Goal: Task Accomplishment & Management: Complete application form

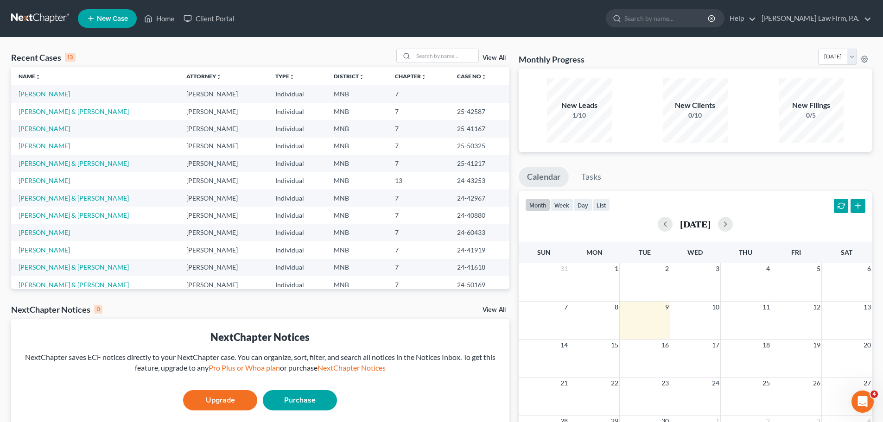
click at [42, 94] on link "[PERSON_NAME]" at bounding box center [44, 94] width 51 height 8
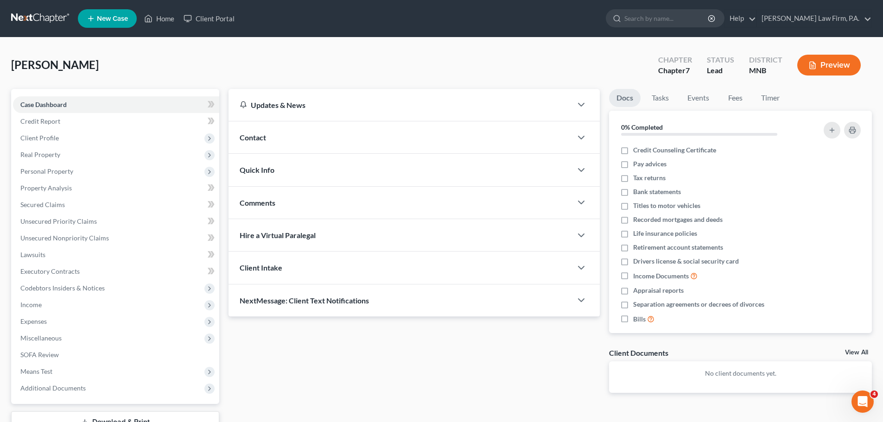
click at [45, 138] on span "Client Profile" at bounding box center [39, 138] width 38 height 8
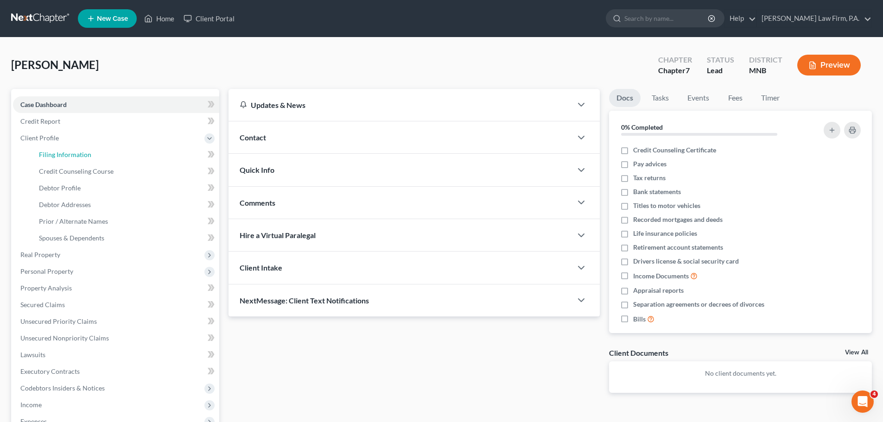
click at [76, 156] on span "Filing Information" at bounding box center [65, 155] width 52 height 8
select select "1"
select select "0"
select select "24"
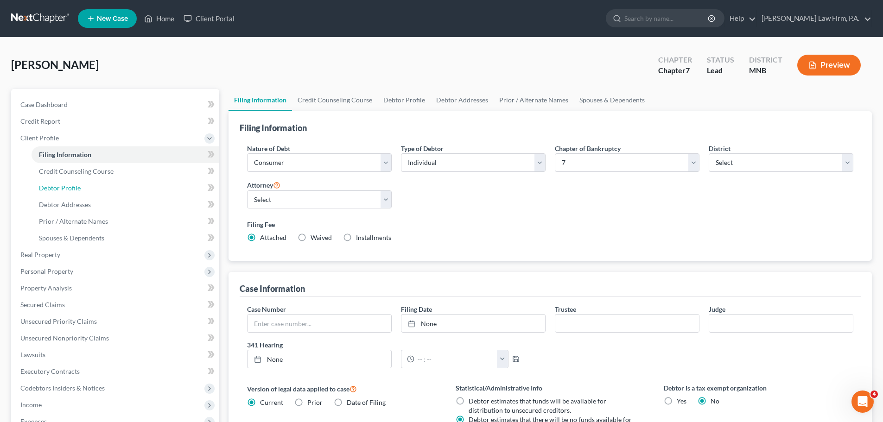
click at [70, 190] on span "Debtor Profile" at bounding box center [60, 188] width 42 height 8
select select "0"
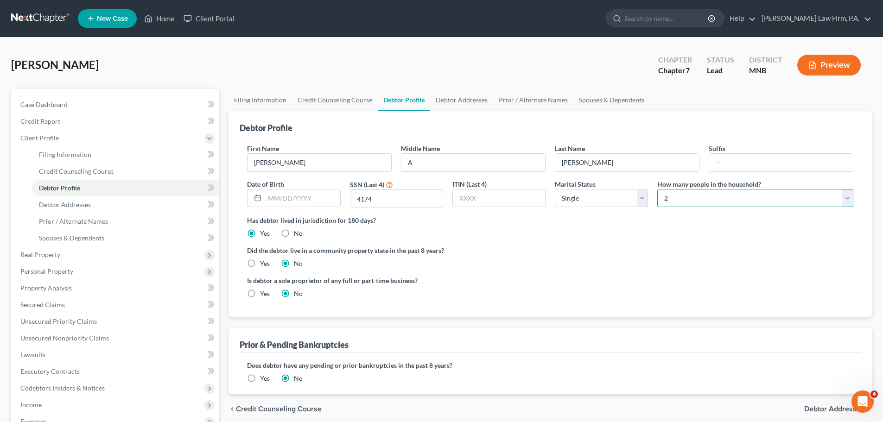
click at [848, 198] on select "Select 1 2 3 4 5 6 7 8 9 10 11 12 13 14 15 16 17 18 19 20" at bounding box center [755, 198] width 196 height 19
select select "0"
click at [657, 189] on select "Select 1 2 3 4 5 6 7 8 9 10 11 12 13 14 15 16 17 18 19 20" at bounding box center [755, 198] width 196 height 19
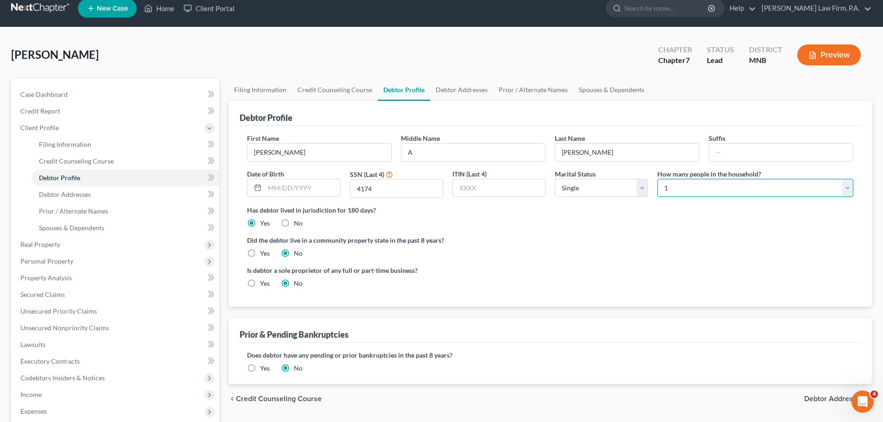
scroll to position [11, 0]
click at [645, 190] on select "Select Single Married Separated Divorced Widowed" at bounding box center [601, 187] width 93 height 19
select select "4"
click at [555, 178] on select "Select Single Married Separated Divorced Widowed" at bounding box center [601, 187] width 93 height 19
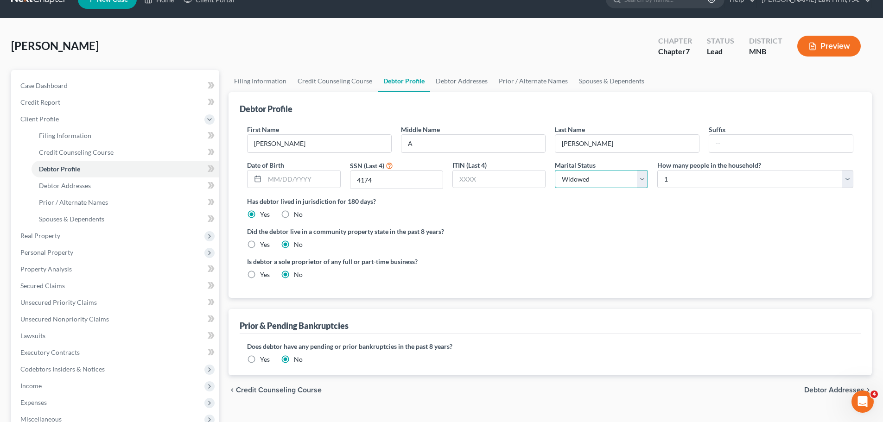
scroll to position [18, 0]
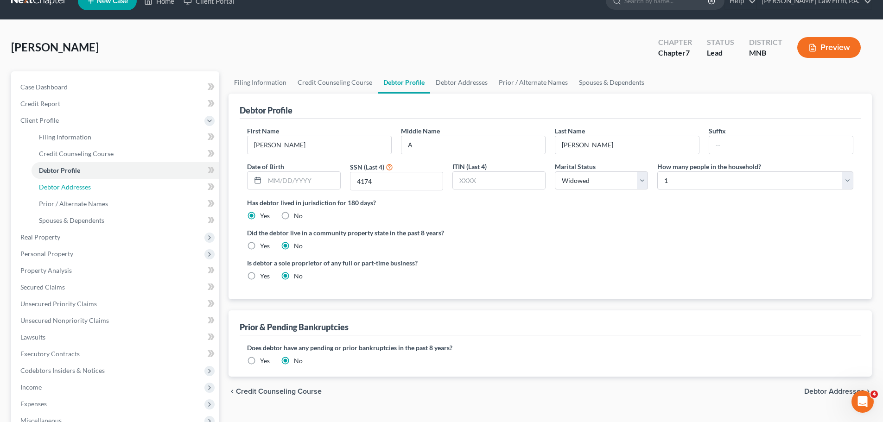
click at [73, 190] on span "Debtor Addresses" at bounding box center [65, 187] width 52 height 8
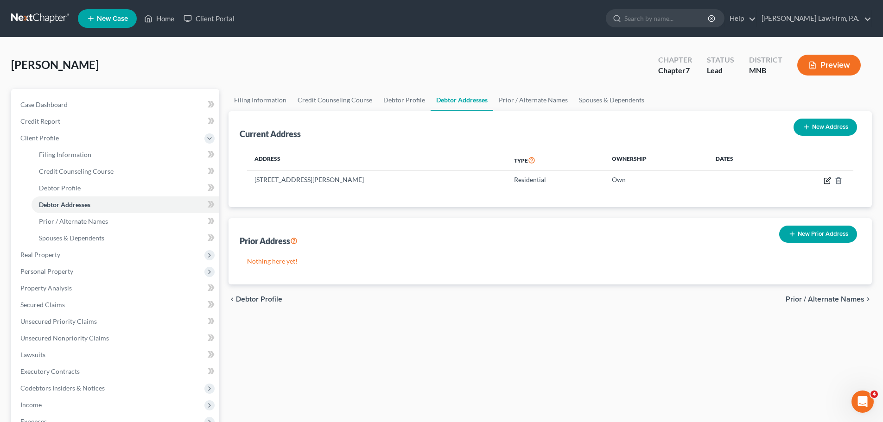
click at [826, 182] on icon "button" at bounding box center [827, 180] width 7 height 7
select select "24"
select select "0"
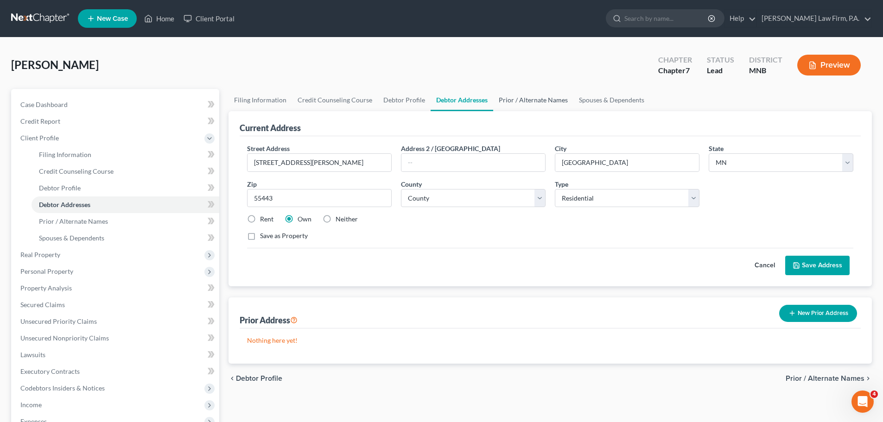
click at [534, 99] on link "Prior / Alternate Names" at bounding box center [533, 100] width 80 height 22
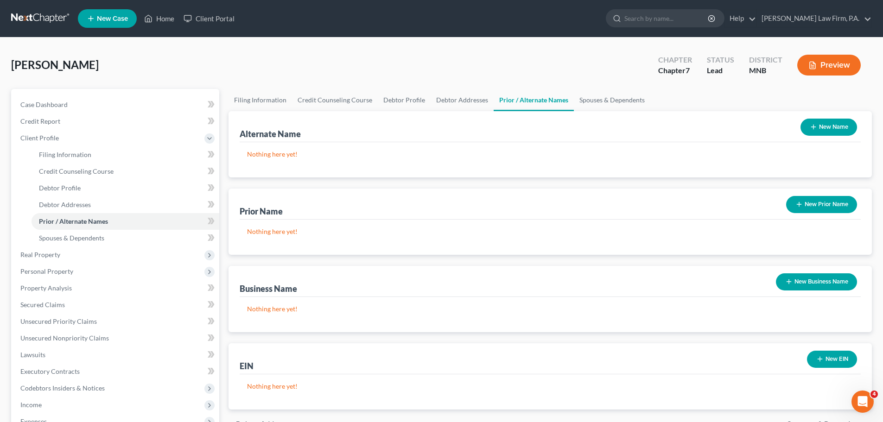
click at [48, 255] on span "Real Property" at bounding box center [40, 255] width 40 height 8
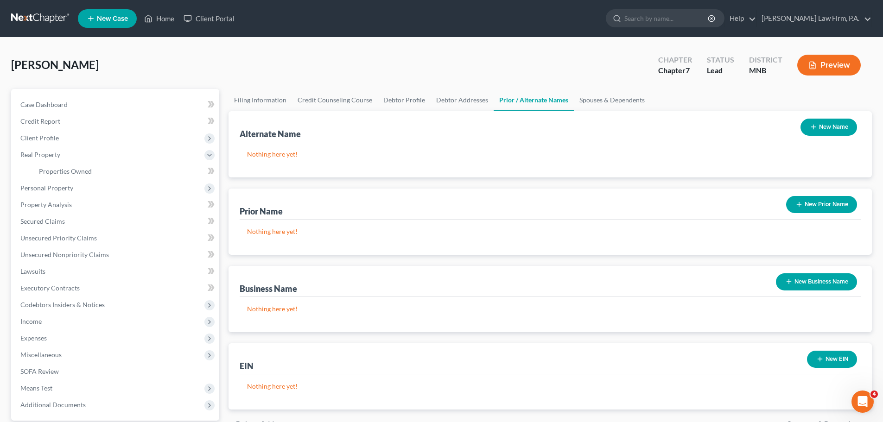
click at [210, 172] on div "New" at bounding box center [206, 164] width 19 height 15
click at [88, 173] on span "Properties Owned" at bounding box center [65, 171] width 53 height 8
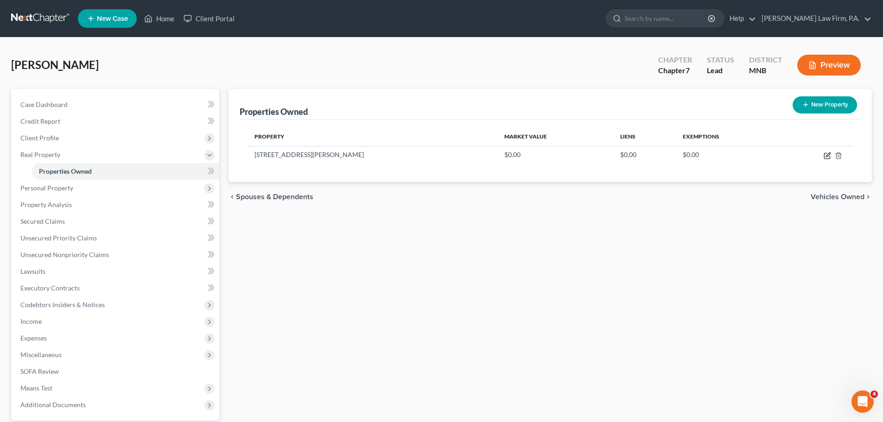
click at [827, 155] on icon "button" at bounding box center [828, 155] width 4 height 4
select select "24"
select select "26"
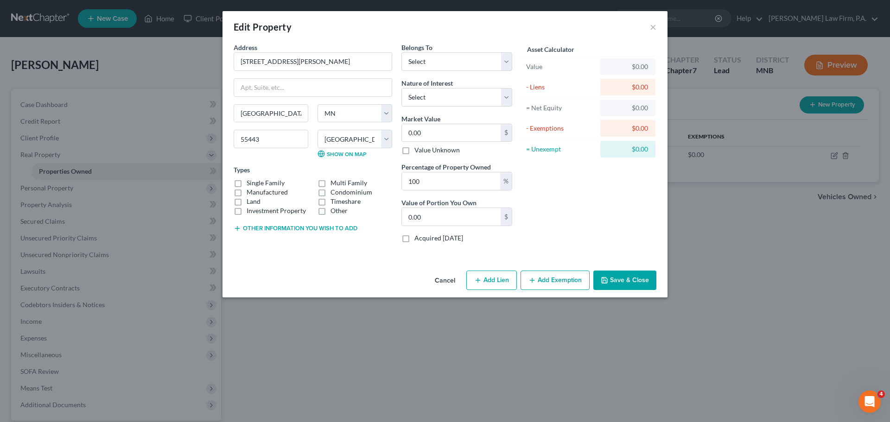
click at [247, 184] on label "Single Family" at bounding box center [266, 182] width 38 height 9
click at [250, 184] on input "Single Family" at bounding box center [253, 181] width 6 height 6
checkbox input "true"
click at [508, 64] on select "Select Debtor 1 Only Debtor 2 Only Debtor 1 And Debtor 2 Only At Least One Of T…" at bounding box center [457, 61] width 111 height 19
select select "0"
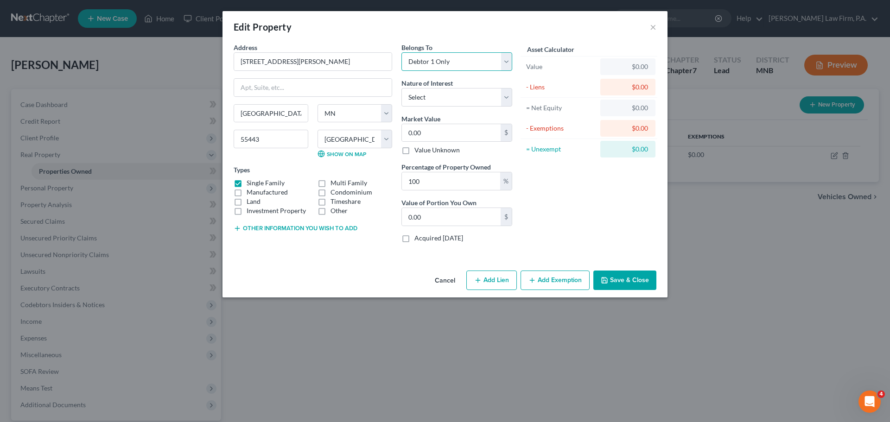
click at [402, 52] on select "Select Debtor 1 Only Debtor 2 Only Debtor 1 And Debtor 2 Only At Least One Of T…" at bounding box center [457, 61] width 111 height 19
click at [510, 100] on select "Select Fee Simple Joint Tenant Life Estate Equitable Interest Future Interest T…" at bounding box center [457, 97] width 111 height 19
select select "0"
click at [402, 88] on select "Select Fee Simple Joint Tenant Life Estate Equitable Interest Future Interest T…" at bounding box center [457, 97] width 111 height 19
click at [459, 135] on input "0.00" at bounding box center [451, 133] width 99 height 18
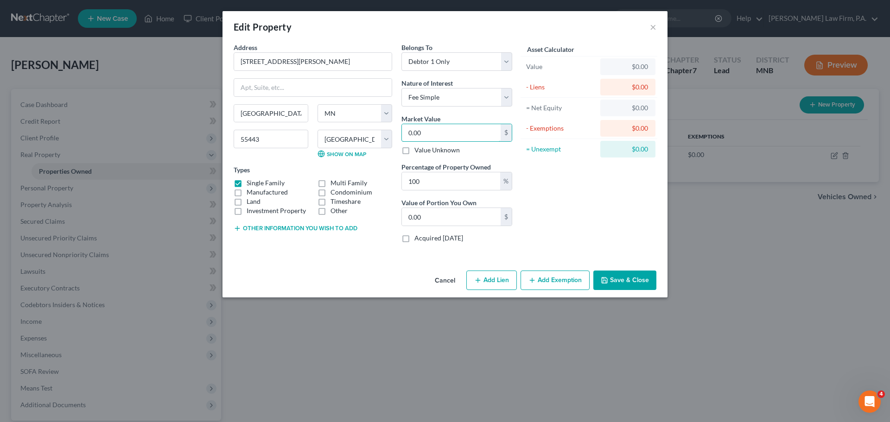
type input "3"
type input "3.00"
type input "30"
type input "30.00"
type input "307"
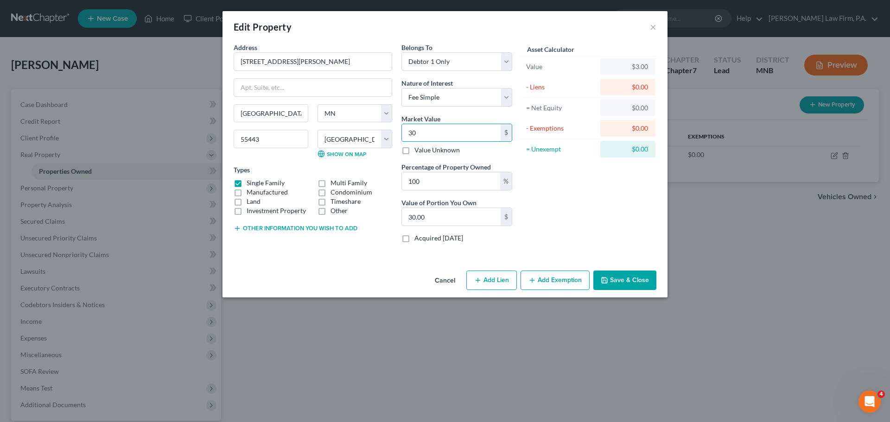
type input "307.00"
type input "3076"
type input "3,076.00"
type input "3,0760"
type input "30,760.00"
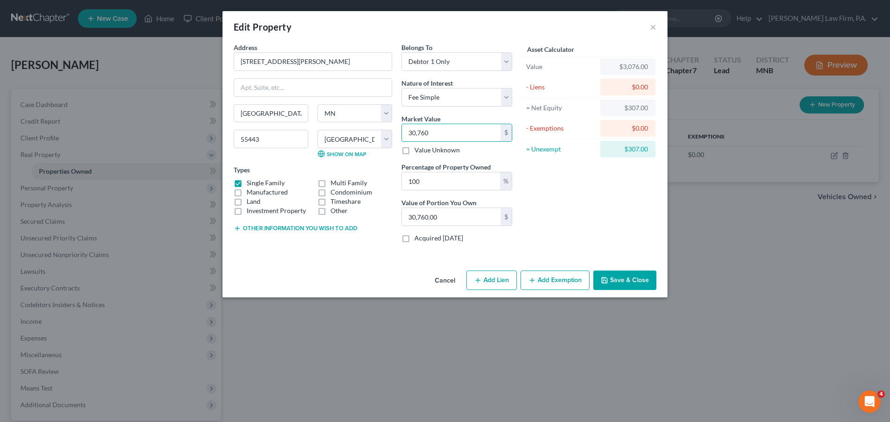
type input "30,7600"
type input "307,600.00"
type input "307,600"
click at [626, 278] on button "Save & Close" at bounding box center [624, 280] width 63 height 19
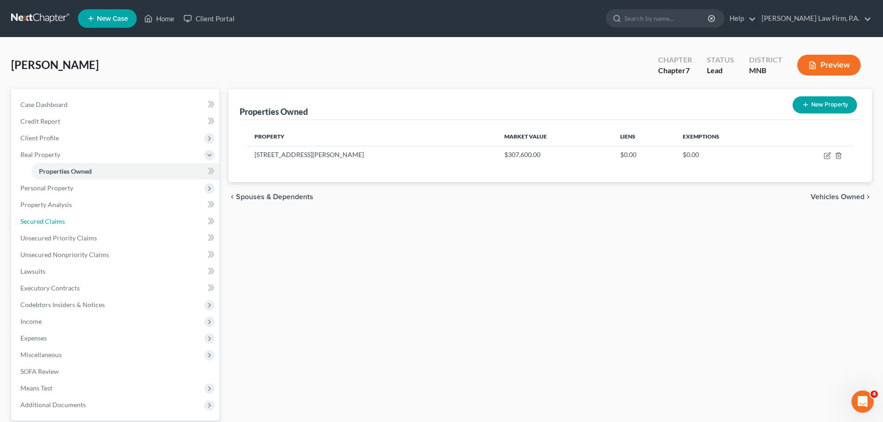
click at [64, 223] on span "Secured Claims" at bounding box center [42, 221] width 45 height 8
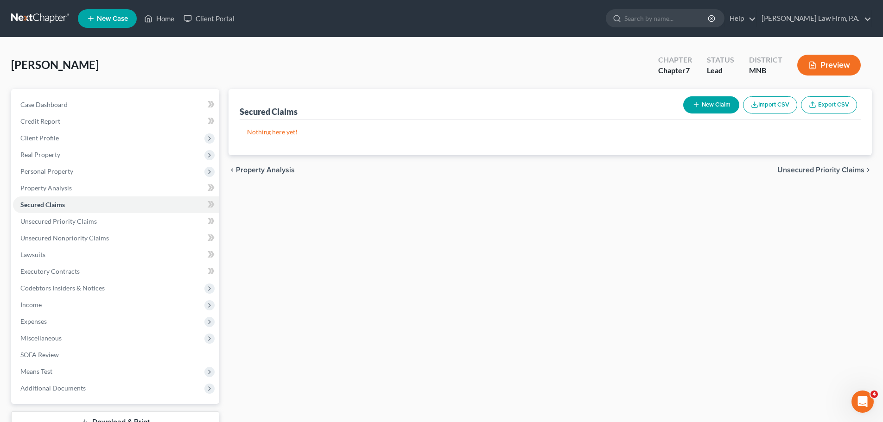
click at [721, 105] on button "New Claim" at bounding box center [711, 104] width 56 height 17
select select "0"
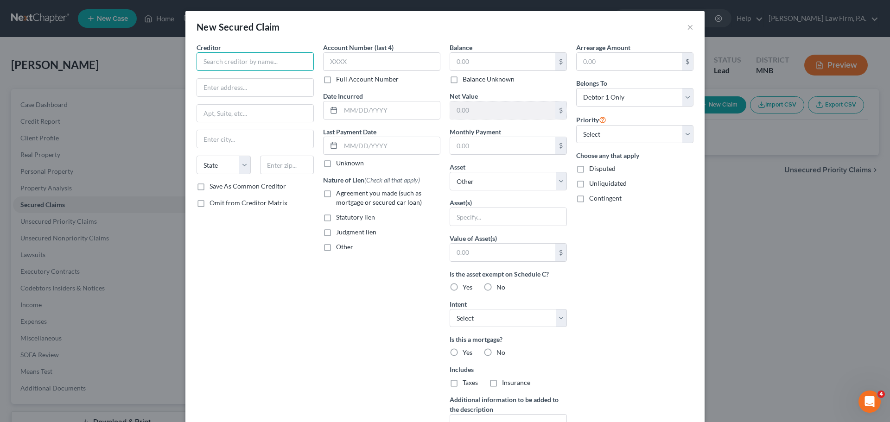
click at [233, 60] on input "text" at bounding box center [255, 61] width 117 height 19
click at [208, 61] on input "US Bank" at bounding box center [255, 61] width 117 height 19
click at [214, 62] on input "U.S. Bank" at bounding box center [255, 61] width 117 height 19
type input "U.S. Bank"
click at [230, 87] on input "text" at bounding box center [255, 88] width 116 height 18
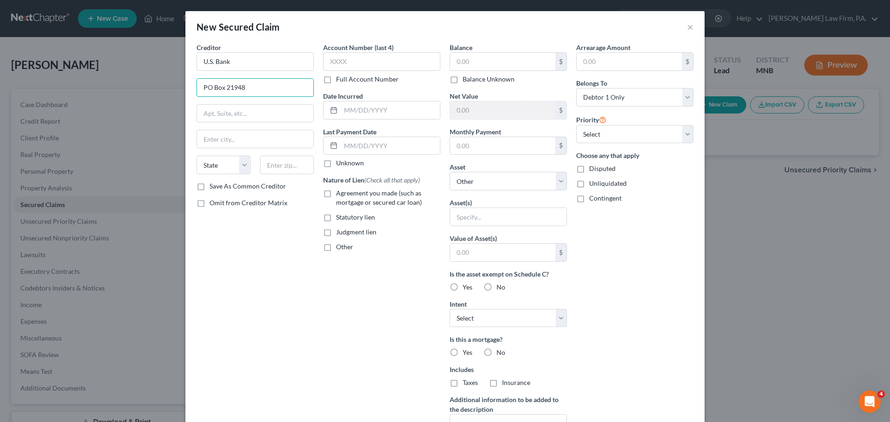
type input "PO Box 21948"
type input "[PERSON_NAME]"
click at [240, 168] on select "State [US_STATE] AK AR AZ CA CO CT DE DC [GEOGRAPHIC_DATA] [GEOGRAPHIC_DATA] GU…" at bounding box center [224, 165] width 54 height 19
select select "24"
click at [197, 156] on select "State [US_STATE] AK AR AZ CA CO CT DE DC [GEOGRAPHIC_DATA] [GEOGRAPHIC_DATA] GU…" at bounding box center [224, 165] width 54 height 19
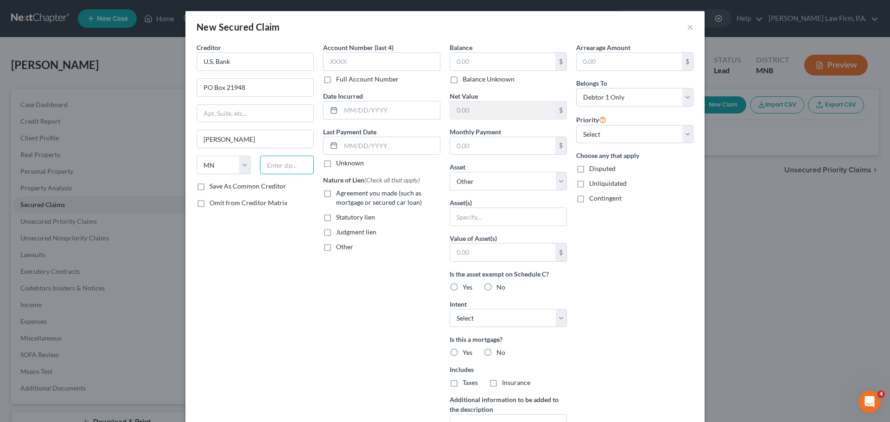
click at [277, 168] on input "text" at bounding box center [287, 165] width 54 height 19
type input "55121"
type input "Saint [PERSON_NAME]"
click at [362, 64] on input "text" at bounding box center [381, 61] width 117 height 19
type input "4770"
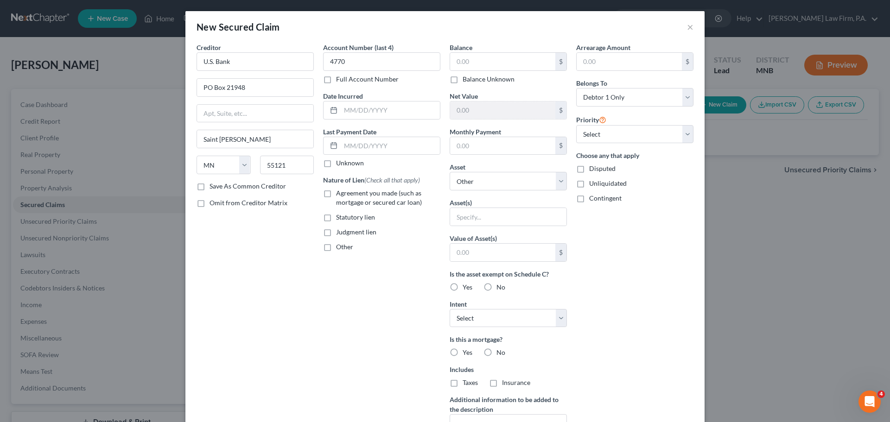
click at [336, 194] on label "Agreement you made (such as mortgage or secured car loan)" at bounding box center [388, 198] width 104 height 19
click at [340, 194] on input "Agreement you made (such as mortgage or secured car loan)" at bounding box center [343, 192] width 6 height 6
checkbox input "true"
click at [502, 61] on input "text" at bounding box center [502, 62] width 105 height 18
type input "103,002"
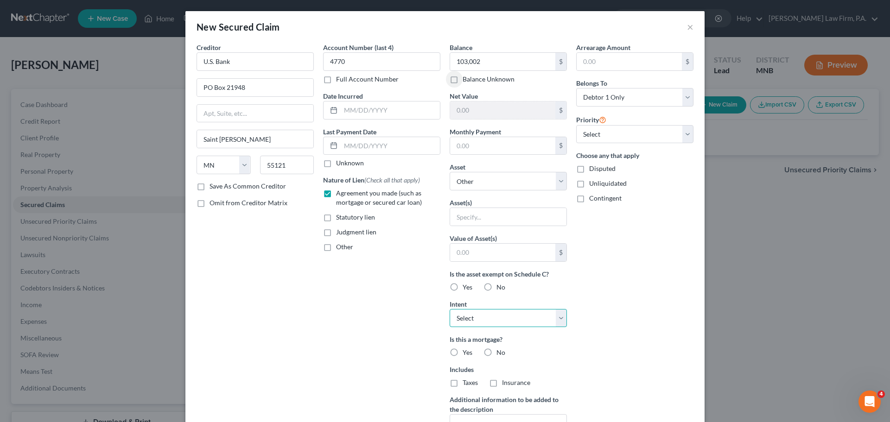
click at [560, 319] on select "Select Surrender Redeem Reaffirm Avoid Other" at bounding box center [508, 318] width 117 height 19
select select "2"
click at [450, 309] on select "Select Surrender Redeem Reaffirm Avoid Other" at bounding box center [508, 318] width 117 height 19
click at [463, 352] on label "Yes" at bounding box center [468, 352] width 10 height 9
click at [466, 352] on input "Yes" at bounding box center [469, 351] width 6 height 6
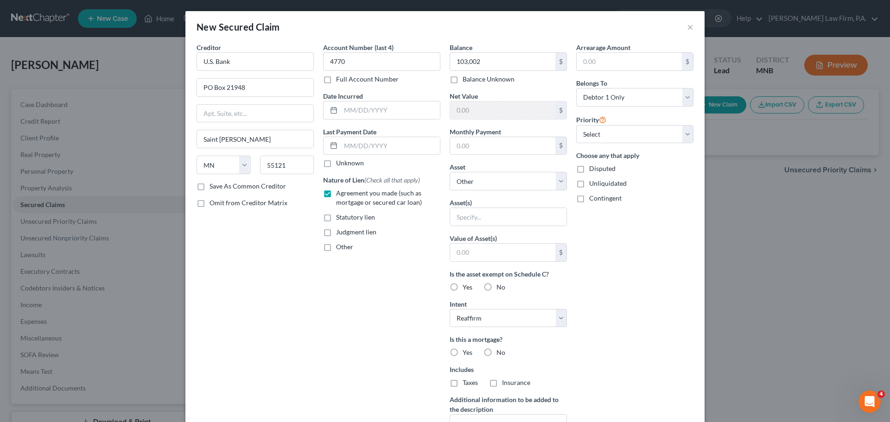
radio input "true"
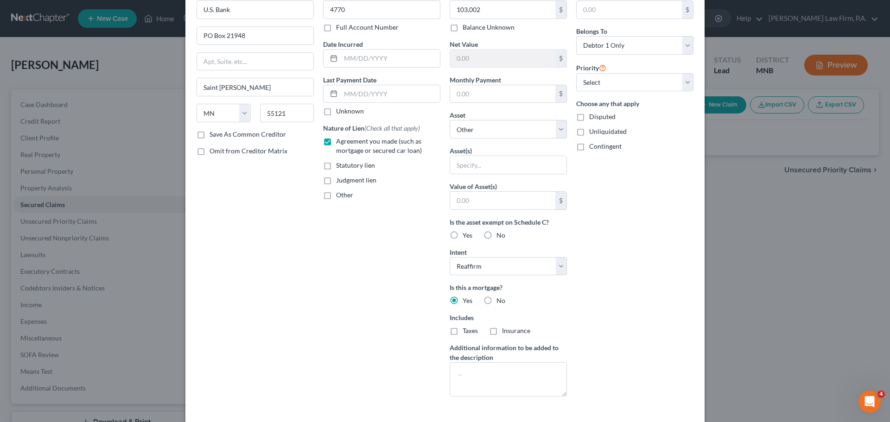
scroll to position [92, 0]
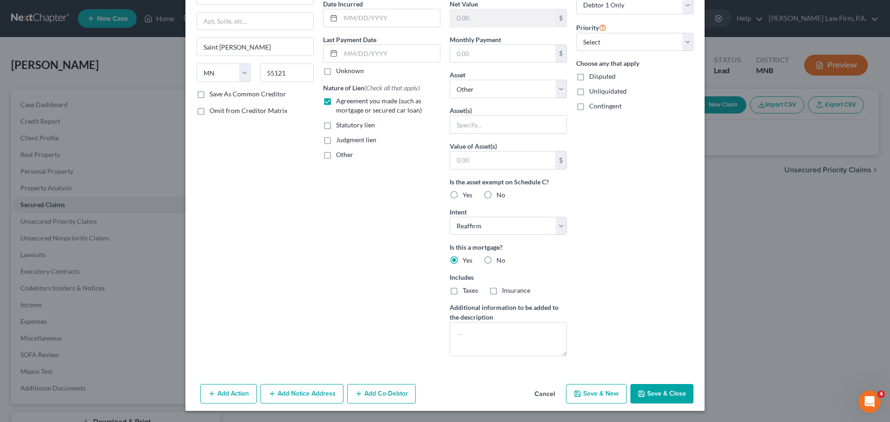
click at [655, 394] on button "Save & Close" at bounding box center [662, 393] width 63 height 19
select select
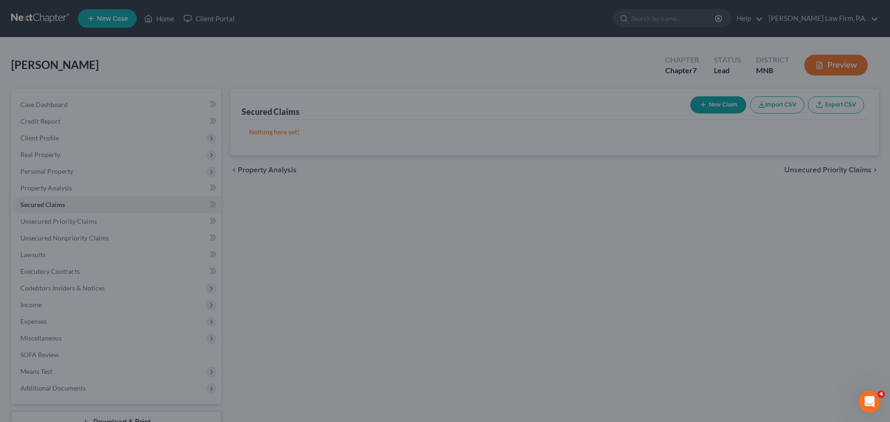
scroll to position [0, 0]
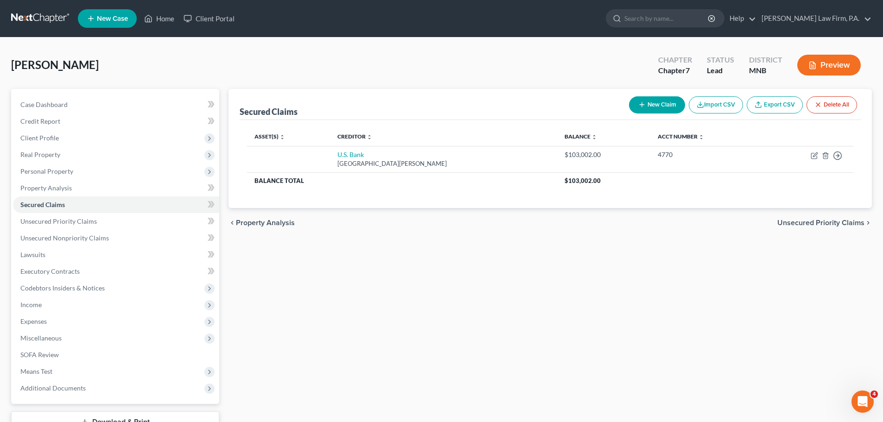
click at [663, 103] on button "New Claim" at bounding box center [657, 104] width 56 height 17
select select "0"
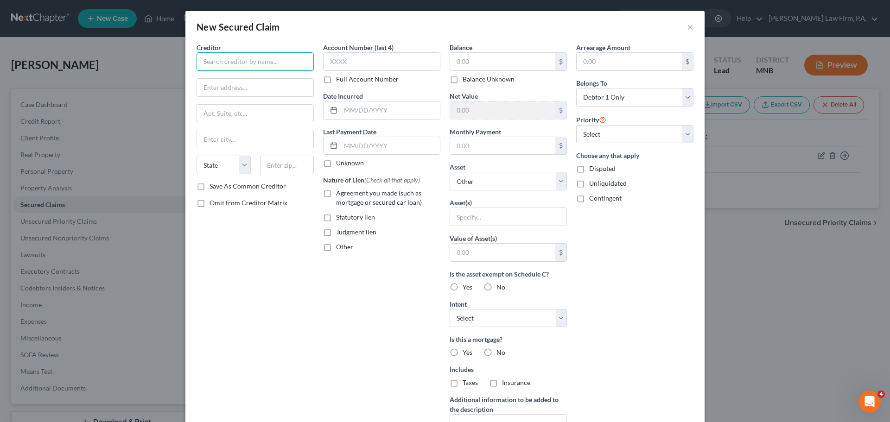
click at [271, 59] on input "text" at bounding box center [255, 61] width 117 height 19
type input "Chase"
type input "PO Box 78420"
type input "Phoenix"
click at [242, 170] on select "State [US_STATE] AK AR AZ CA CO CT DE DC [GEOGRAPHIC_DATA] [GEOGRAPHIC_DATA] GU…" at bounding box center [224, 165] width 54 height 19
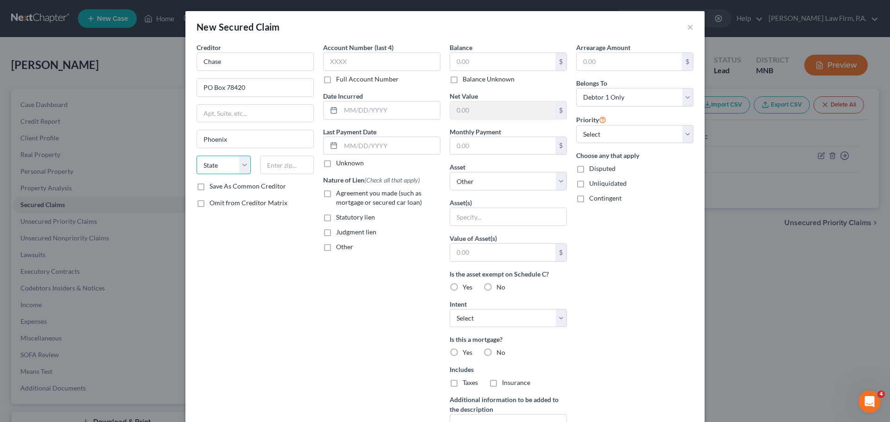
select select "3"
click at [197, 156] on select "State [US_STATE] AK AR AZ CA CO CT DE DC [GEOGRAPHIC_DATA] [GEOGRAPHIC_DATA] GU…" at bounding box center [224, 165] width 54 height 19
click at [271, 169] on input "text" at bounding box center [287, 165] width 54 height 19
type input "85062-8420"
click at [343, 63] on input "text" at bounding box center [381, 61] width 117 height 19
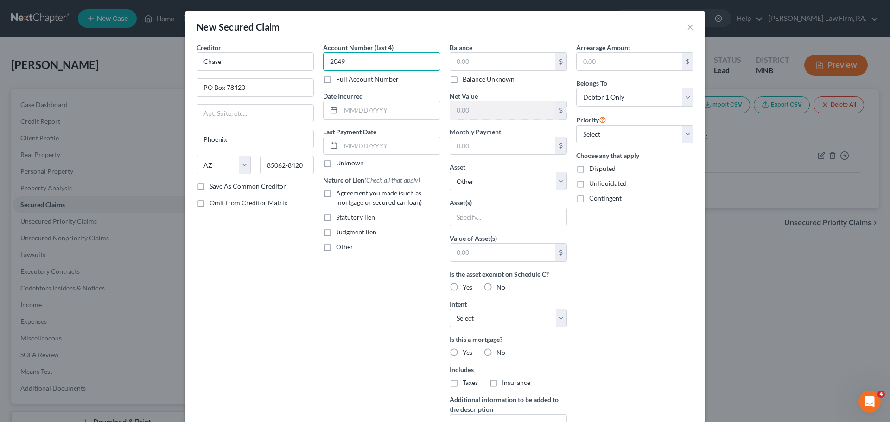
type input "2049"
click at [336, 195] on label "Agreement you made (such as mortgage or secured car loan)" at bounding box center [388, 198] width 104 height 19
click at [340, 195] on input "Agreement you made (such as mortgage or secured car loan)" at bounding box center [343, 192] width 6 height 6
checkbox input "true"
click at [481, 59] on input "text" at bounding box center [502, 62] width 105 height 18
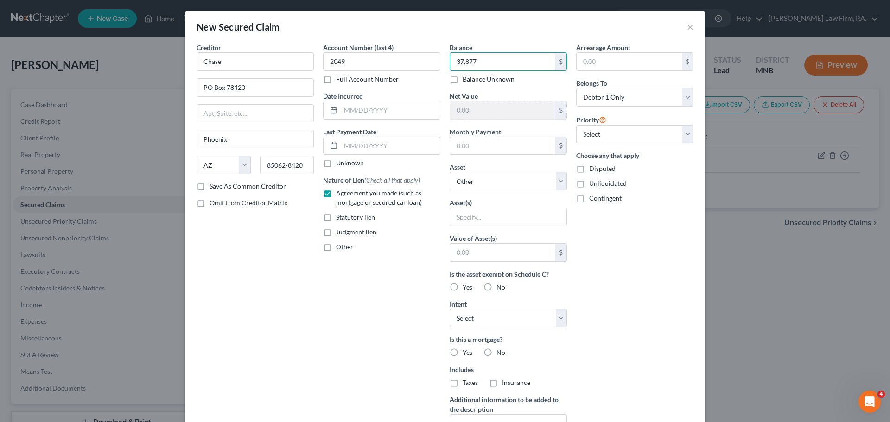
type input "37,877"
click at [561, 320] on select "Select Surrender Redeem Reaffirm Avoid Other" at bounding box center [508, 318] width 117 height 19
select select "2"
click at [450, 309] on select "Select Surrender Redeem Reaffirm Avoid Other" at bounding box center [508, 318] width 117 height 19
click at [463, 352] on label "Yes" at bounding box center [468, 352] width 10 height 9
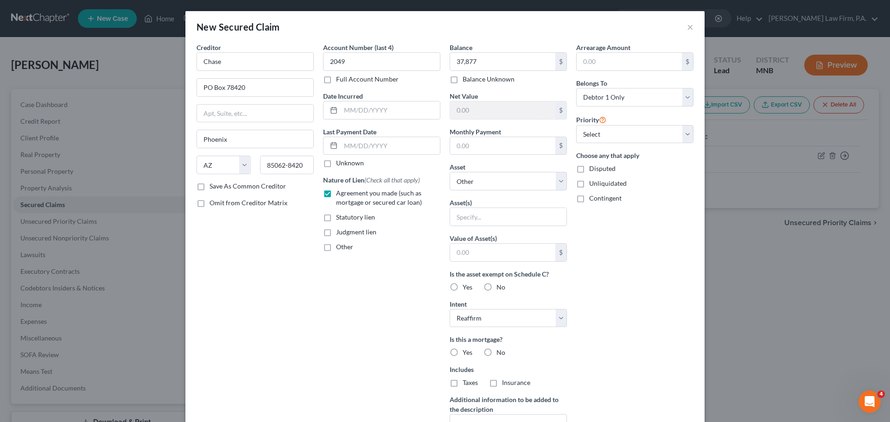
click at [466, 352] on input "Yes" at bounding box center [469, 351] width 6 height 6
radio input "true"
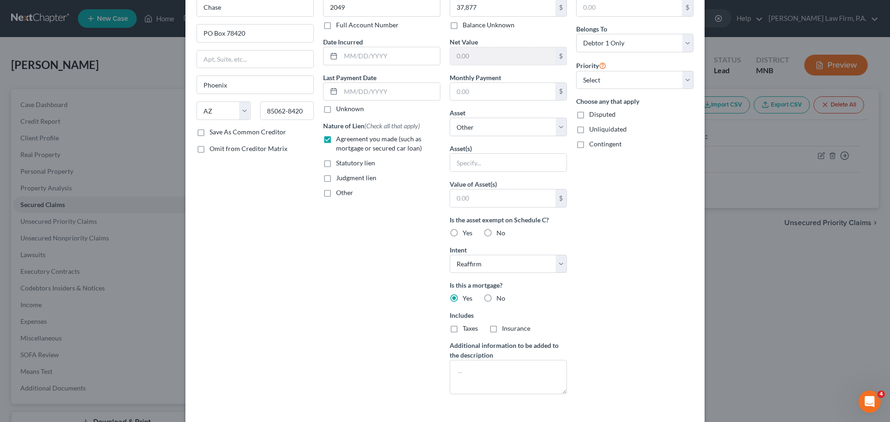
scroll to position [92, 0]
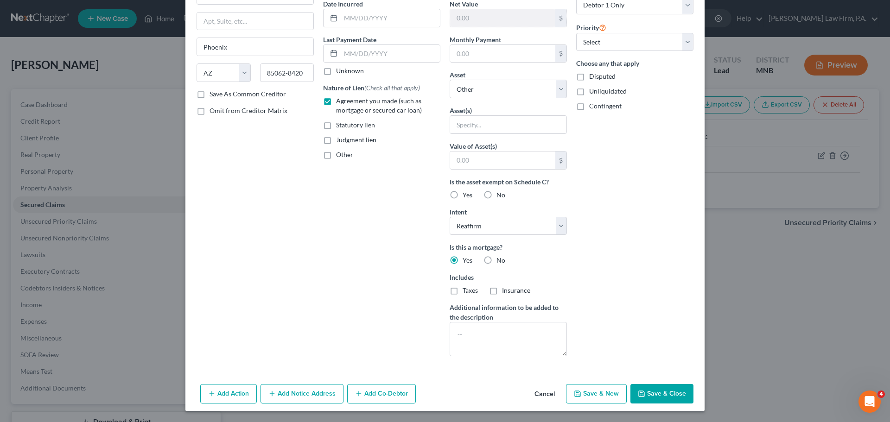
click at [659, 394] on button "Save & Close" at bounding box center [662, 393] width 63 height 19
select select
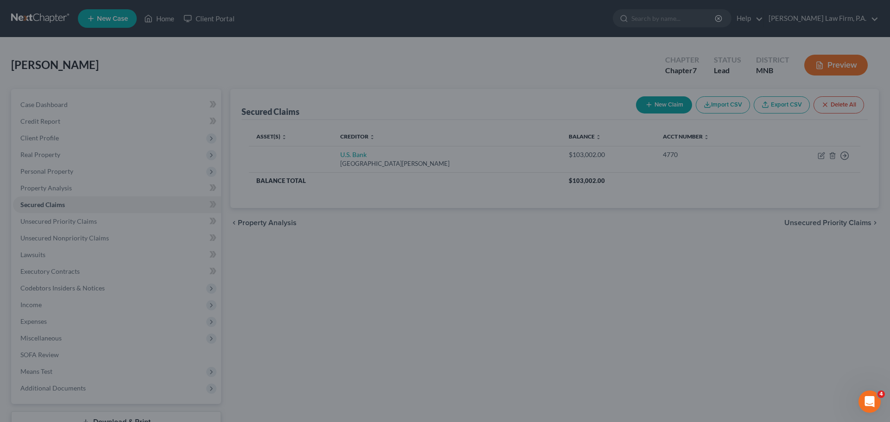
type input "37,877.00"
type input "0"
type input "0.00"
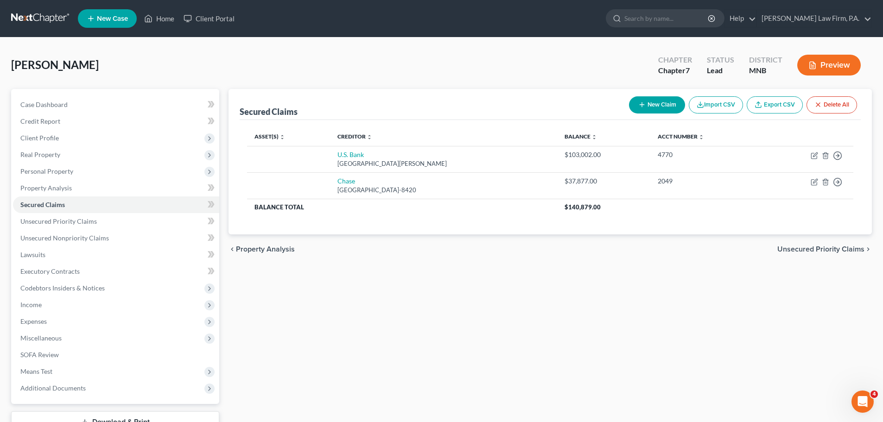
click at [657, 108] on button "New Claim" at bounding box center [657, 104] width 56 height 17
select select "0"
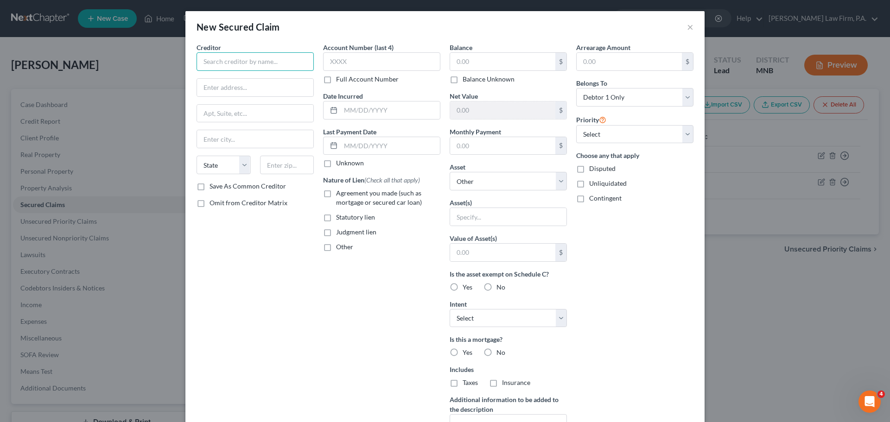
click at [241, 61] on input "text" at bounding box center [255, 61] width 117 height 19
type input "Toyota Financial Services"
type input "PO Box 94305"
type input "Palatine"
click at [244, 166] on select "State [US_STATE] AK AR AZ CA CO CT DE DC [GEOGRAPHIC_DATA] [GEOGRAPHIC_DATA] GU…" at bounding box center [224, 165] width 54 height 19
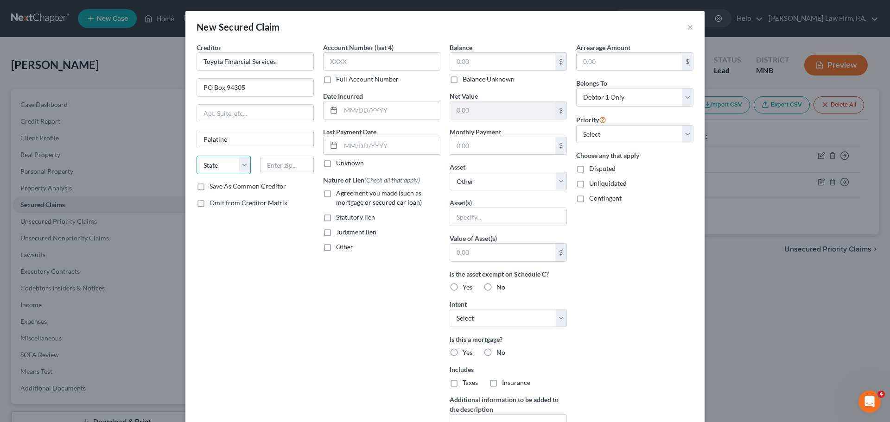
select select "14"
click at [197, 156] on select "State [US_STATE] AK AR AZ CA CO CT DE DC [GEOGRAPHIC_DATA] [GEOGRAPHIC_DATA] GU…" at bounding box center [224, 165] width 54 height 19
click at [354, 59] on input "text" at bounding box center [381, 61] width 117 height 19
type input "7207"
click at [493, 59] on input "text" at bounding box center [502, 62] width 105 height 18
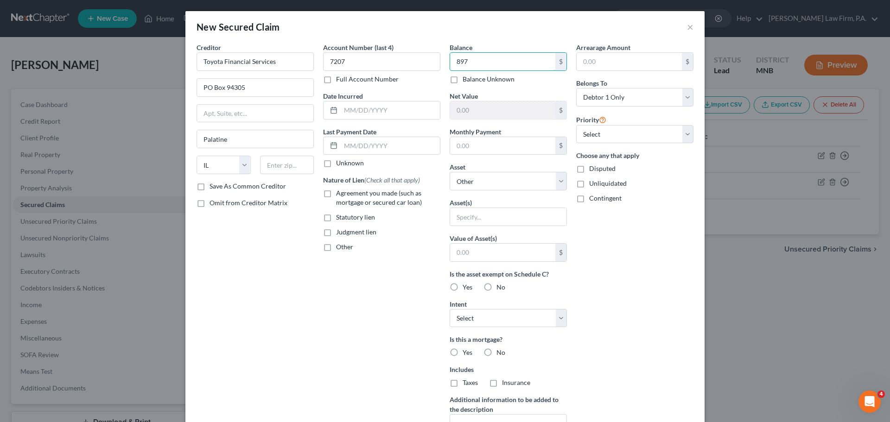
type input "897"
click at [497, 354] on label "No" at bounding box center [501, 352] width 9 height 9
click at [500, 354] on input "No" at bounding box center [503, 351] width 6 height 6
radio input "true"
click at [497, 383] on label "No" at bounding box center [501, 382] width 9 height 9
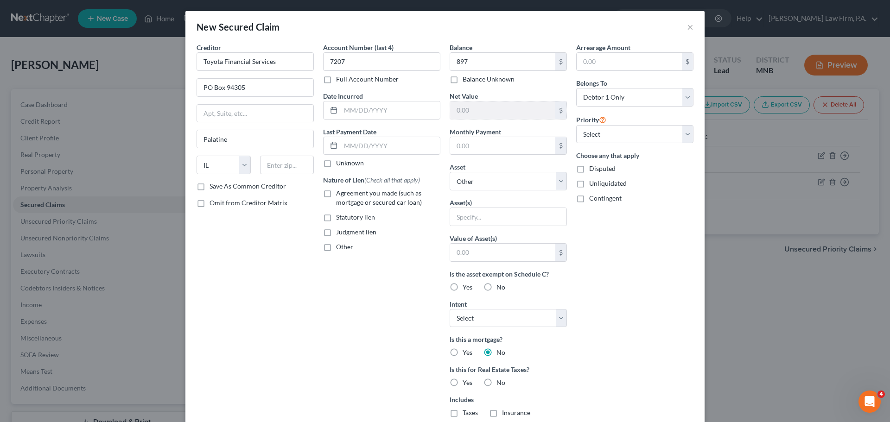
click at [500, 383] on input "No" at bounding box center [503, 381] width 6 height 6
radio input "true"
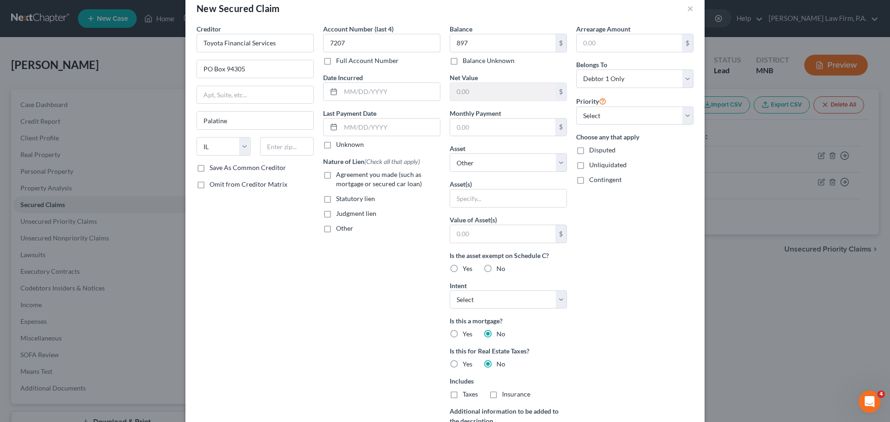
scroll to position [10, 0]
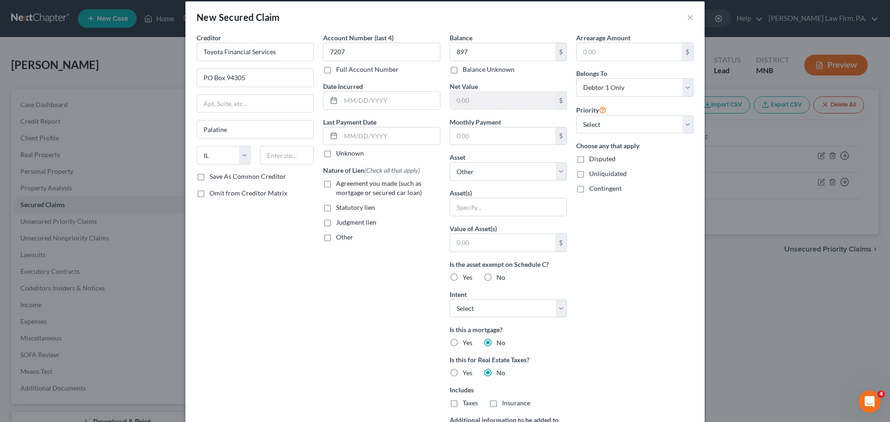
click at [336, 182] on label "Agreement you made (such as mortgage or secured car loan)" at bounding box center [388, 188] width 104 height 19
click at [340, 182] on input "Agreement you made (such as mortgage or secured car loan)" at bounding box center [343, 182] width 6 height 6
checkbox input "true"
click at [558, 310] on select "Select Surrender Redeem Reaffirm Avoid Other" at bounding box center [508, 309] width 117 height 19
select select "2"
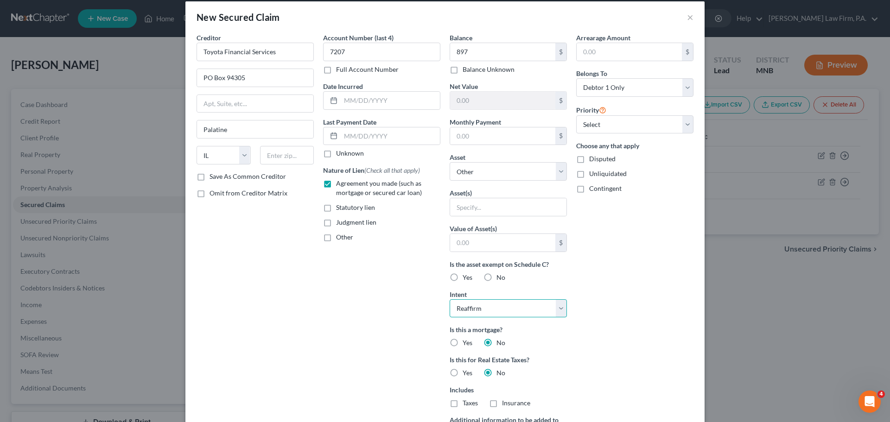
click at [450, 300] on select "Select Surrender Redeem Reaffirm Avoid Other" at bounding box center [508, 309] width 117 height 19
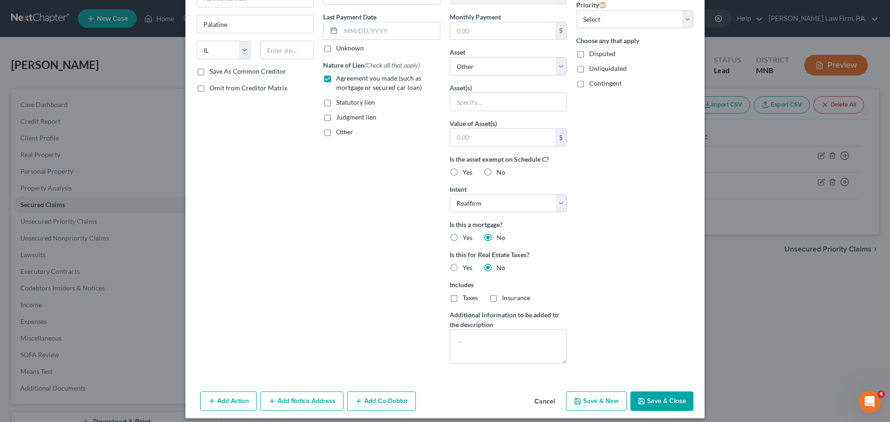
scroll to position [122, 0]
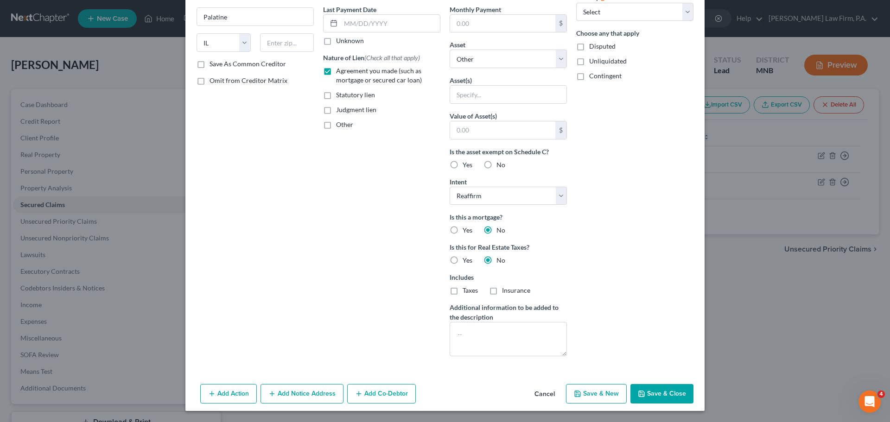
click at [657, 396] on button "Save & Close" at bounding box center [662, 393] width 63 height 19
select select
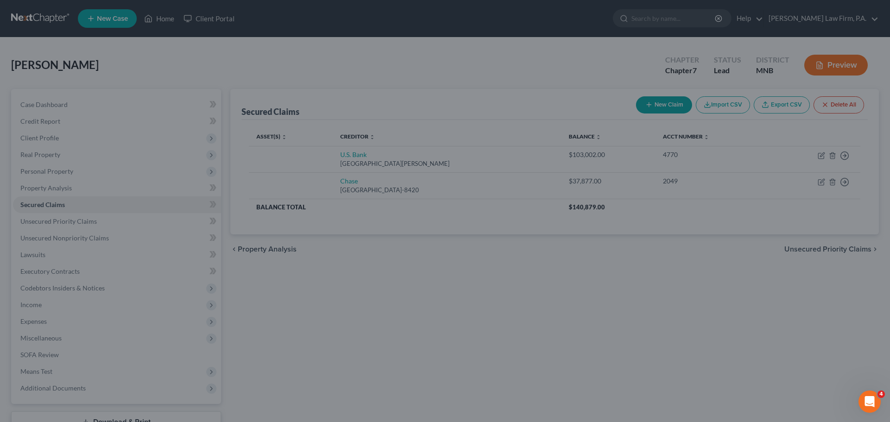
scroll to position [21, 0]
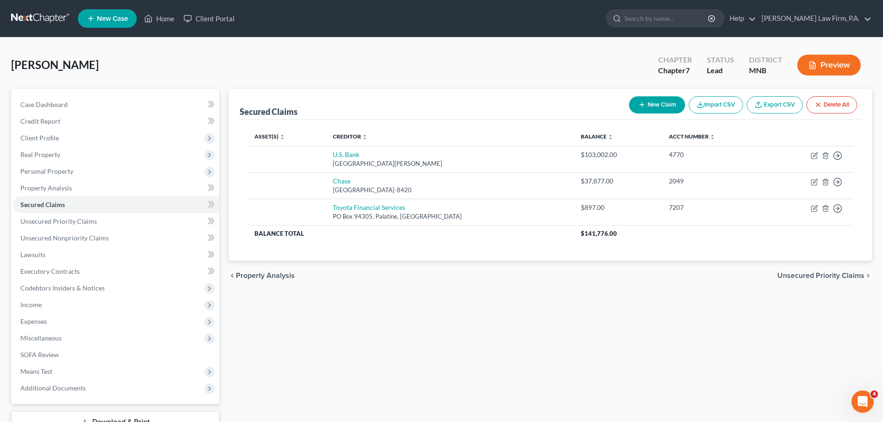
click at [68, 173] on span "Personal Property" at bounding box center [46, 171] width 53 height 8
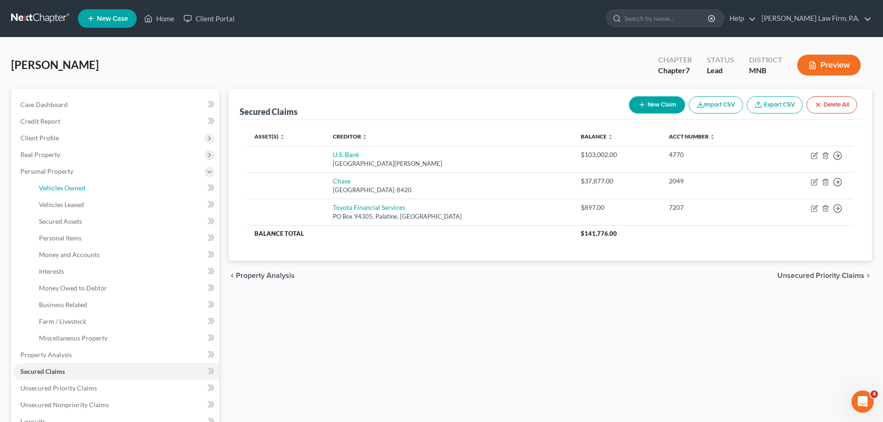
click at [72, 189] on span "Vehicles Owned" at bounding box center [62, 188] width 46 height 8
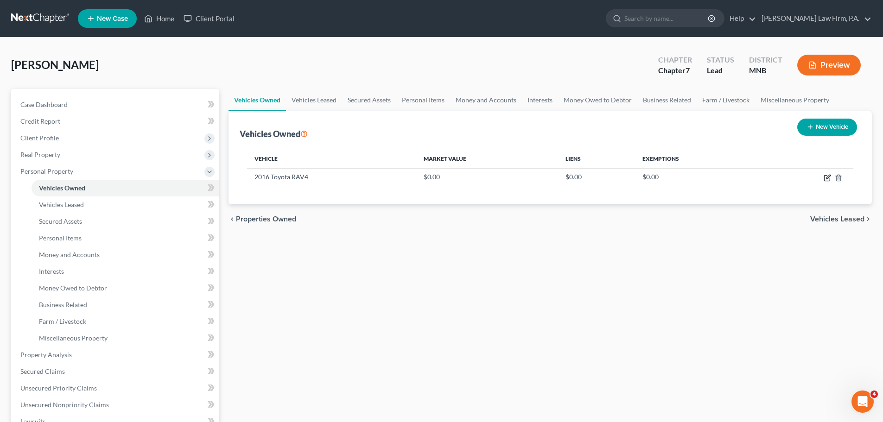
click at [828, 180] on icon "button" at bounding box center [827, 177] width 7 height 7
select select "0"
select select "10"
select select "0"
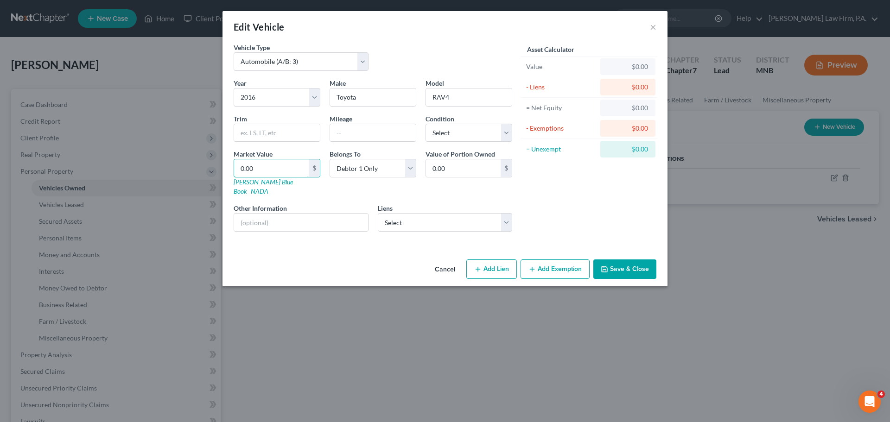
type input "1"
type input "1.00"
type input "15"
type input "15.00"
type input "150"
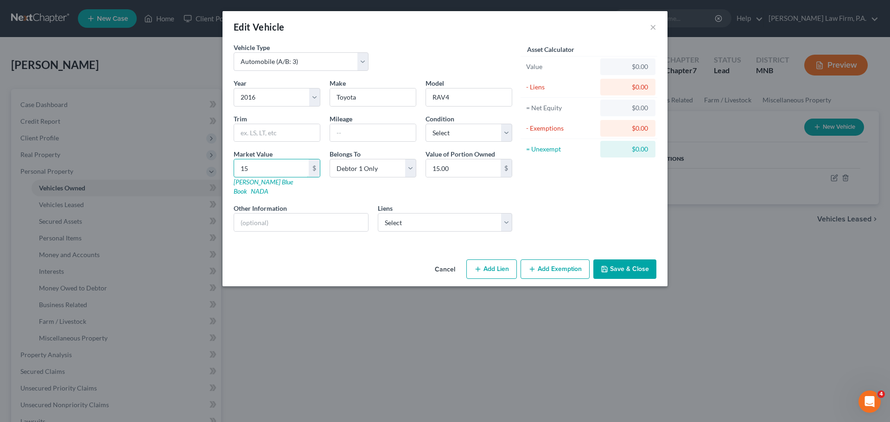
type input "150.00"
type input "1500"
type input "1,500.00"
type input "1,5004"
type input "15,004.00"
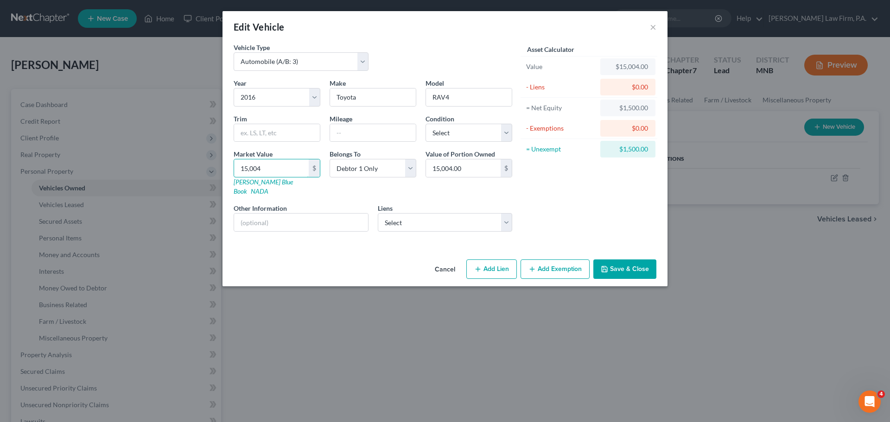
type input "15,004"
